Goal: Task Accomplishment & Management: Manage account settings

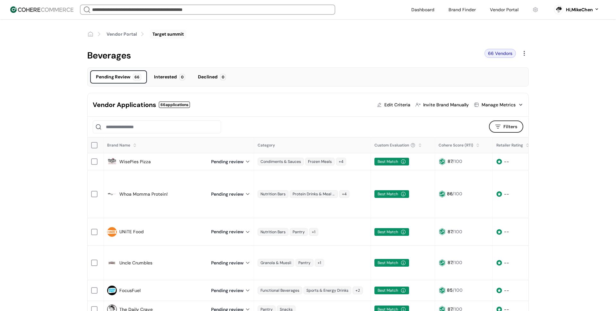
click at [251, 120] on div at bounding box center [286, 126] width 387 height 13
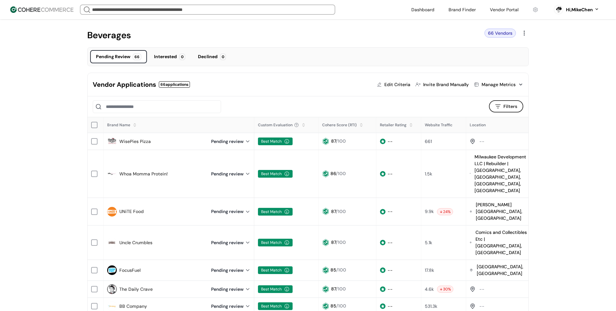
scroll to position [23, 0]
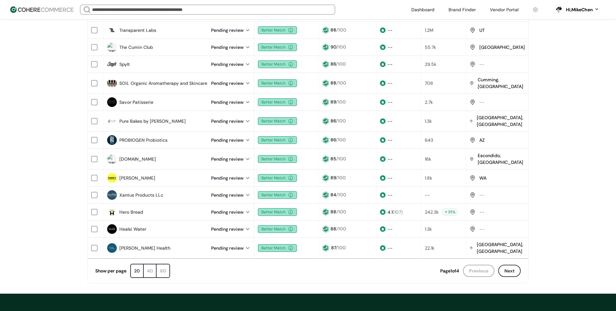
scroll to position [279, 0]
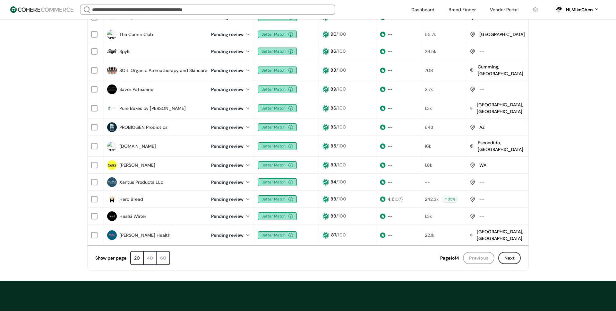
click at [510, 252] on button "Next" at bounding box center [509, 258] width 22 height 12
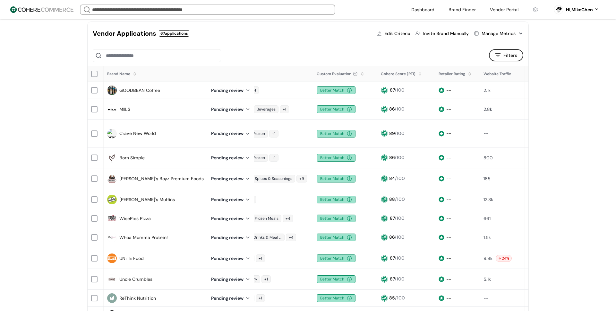
scroll to position [0, 112]
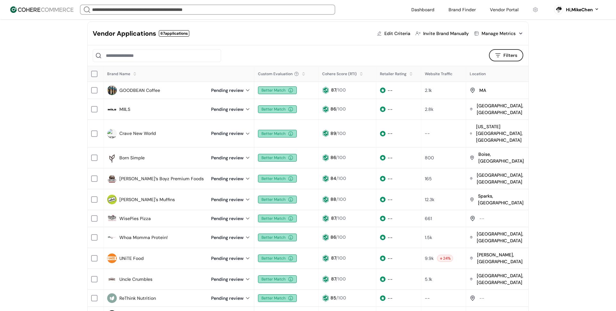
click at [503, 60] on button "Filters" at bounding box center [506, 55] width 34 height 12
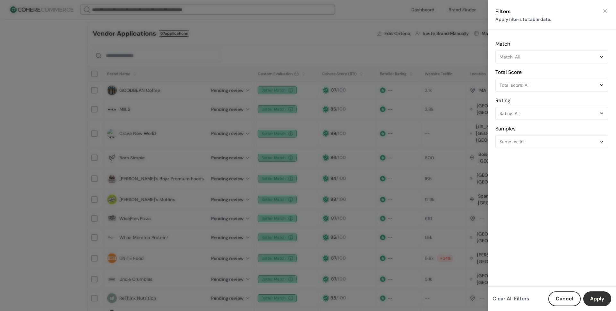
click at [520, 57] on div "Match: All" at bounding box center [549, 57] width 98 height 8
click at [517, 54] on div "Match: All" at bounding box center [549, 57] width 98 height 8
click at [441, 124] on div "Filters Apply filters to table data. Match Match: All Total Score Total score: …" at bounding box center [308, 155] width 616 height 311
click at [565, 301] on button "Cancel" at bounding box center [564, 298] width 32 height 15
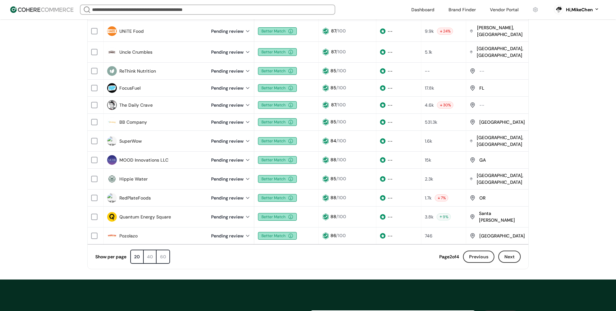
scroll to position [286, 0]
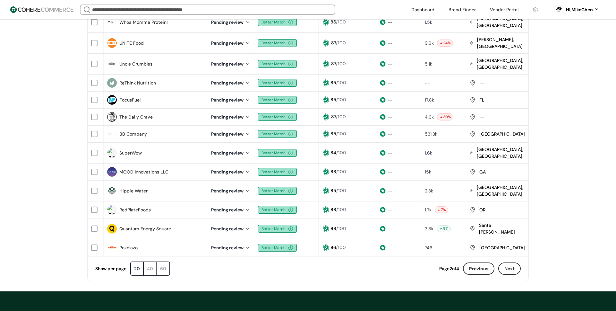
click at [480, 262] on button "Previous" at bounding box center [478, 268] width 31 height 12
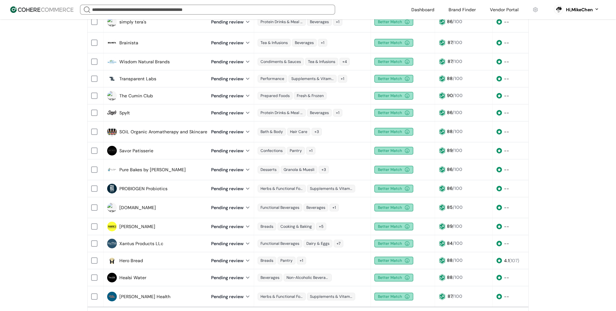
scroll to position [279, 0]
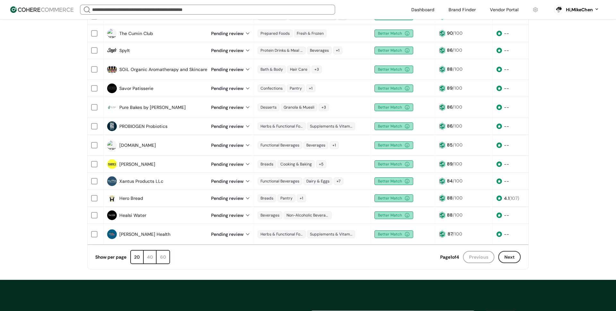
click at [516, 251] on button "Next" at bounding box center [509, 257] width 22 height 12
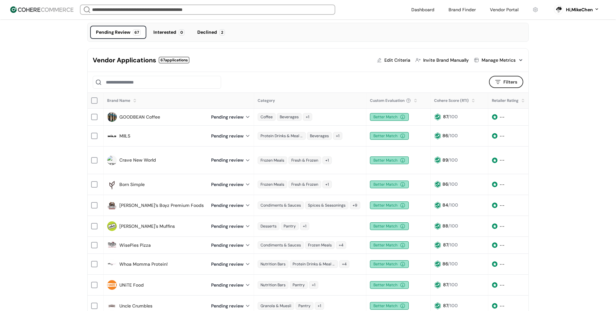
scroll to position [21, 0]
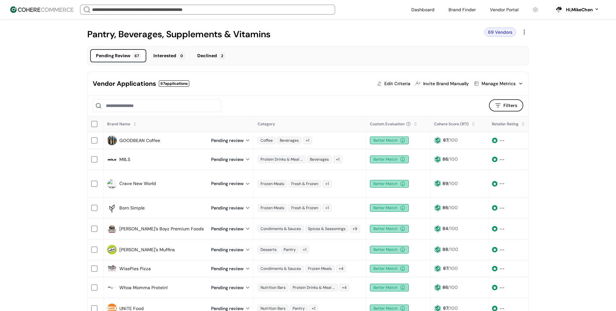
click at [394, 83] on div "Edit Criteria" at bounding box center [397, 83] width 26 height 7
type input "**"
type input "****"
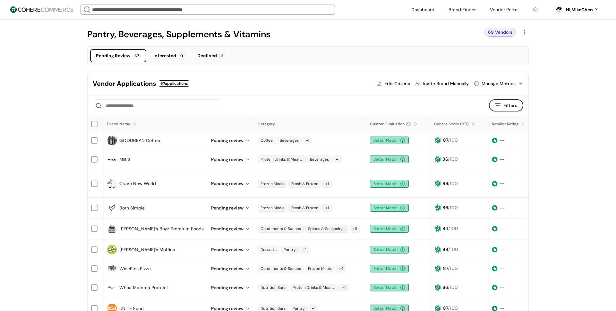
type input "****"
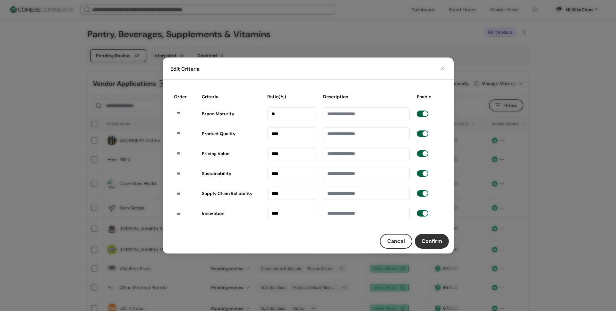
click at [397, 239] on button "Cancel" at bounding box center [396, 241] width 32 height 15
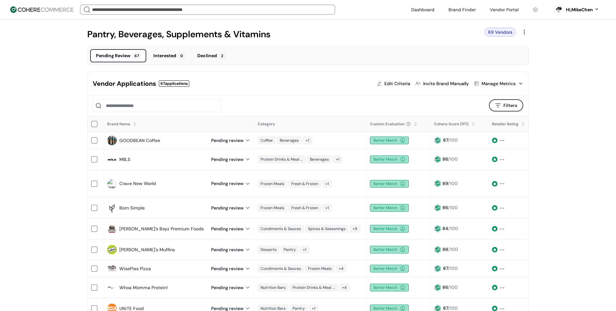
click at [500, 85] on div "Manage Metrics" at bounding box center [499, 83] width 34 height 7
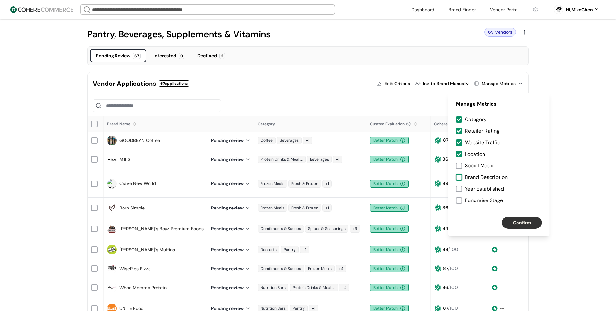
scroll to position [18, 0]
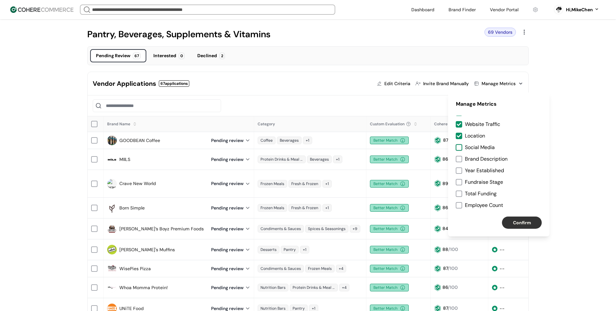
click at [460, 149] on div at bounding box center [459, 147] width 6 height 6
click at [460, 162] on div "Category Retailer Rating Website Traffic Location Social Media Brand Descriptio…" at bounding box center [498, 162] width 101 height 93
click at [460, 170] on div at bounding box center [459, 170] width 6 height 6
click at [460, 157] on div at bounding box center [459, 159] width 6 height 6
click at [460, 184] on div at bounding box center [459, 182] width 6 height 6
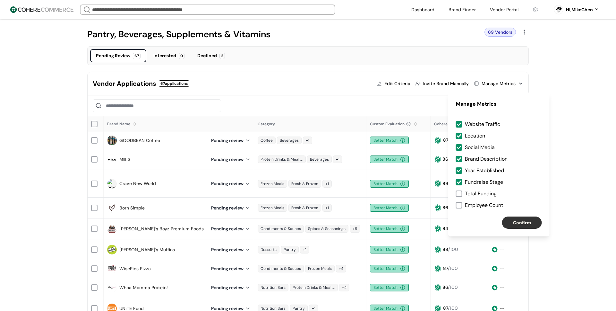
click at [460, 193] on div at bounding box center [459, 193] width 6 height 6
click at [460, 208] on div at bounding box center [459, 205] width 6 height 6
click at [519, 225] on button "Confirm" at bounding box center [522, 222] width 40 height 12
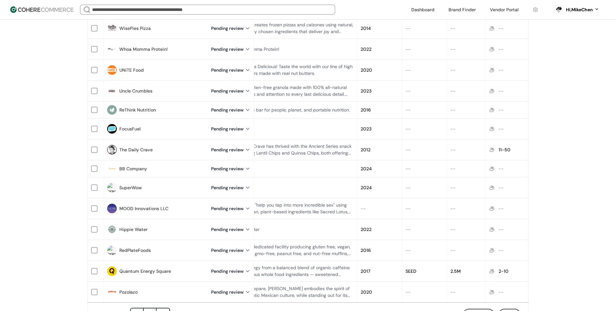
scroll to position [270, 0]
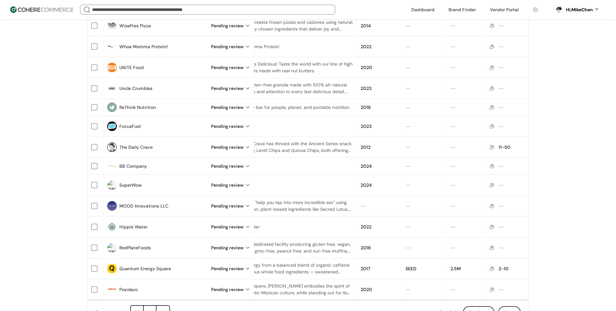
click at [514, 306] on button "Next" at bounding box center [509, 312] width 22 height 12
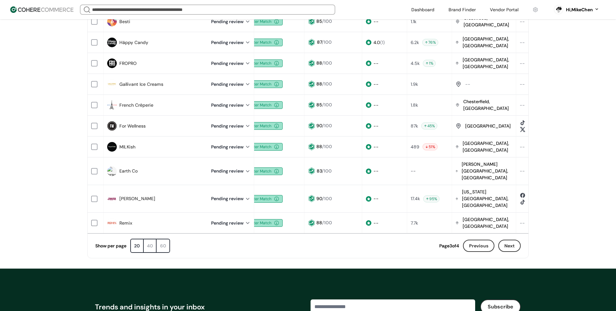
scroll to position [0, 146]
